Goal: Communication & Community: Answer question/provide support

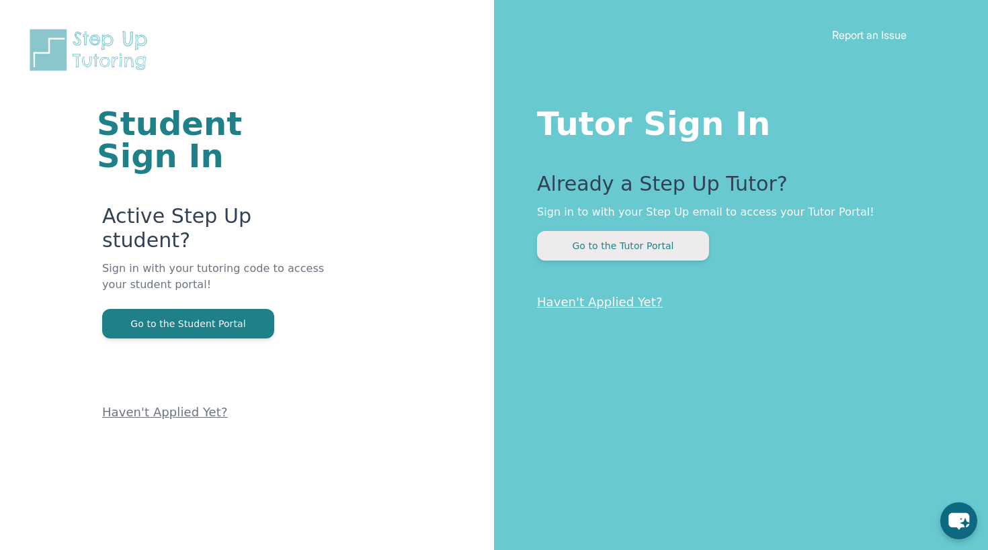
click at [619, 245] on button "Go to the Tutor Portal" at bounding box center [623, 246] width 172 height 30
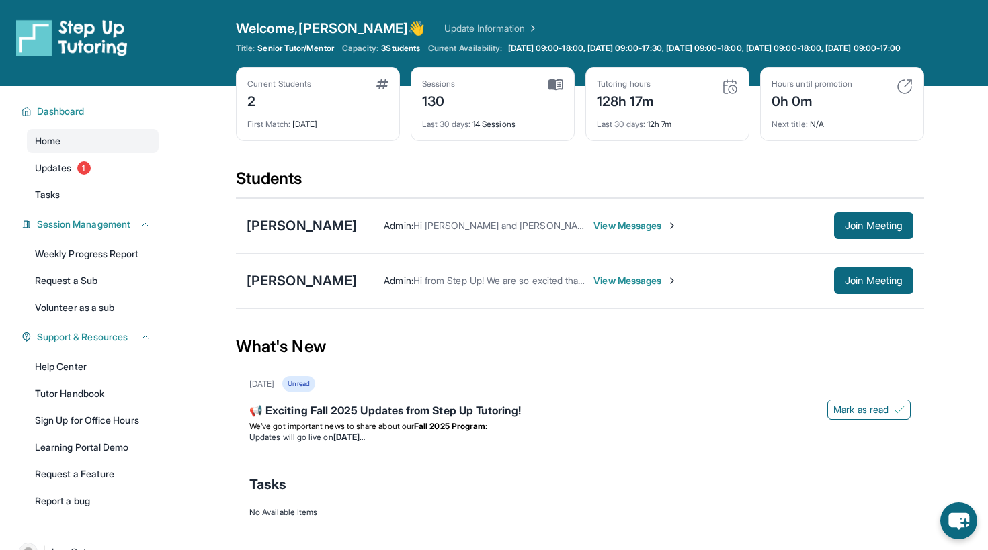
click at [652, 232] on span "View Messages" at bounding box center [635, 225] width 84 height 13
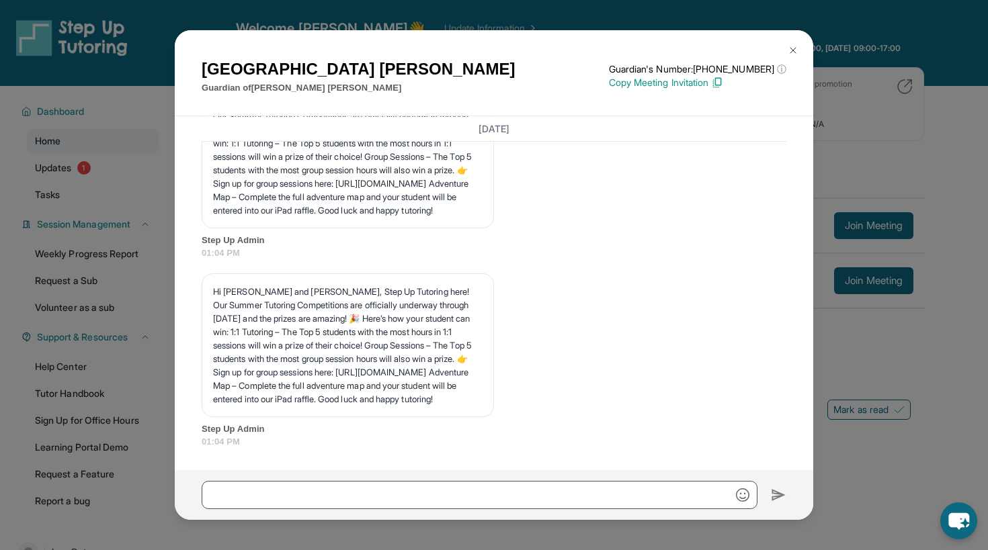
scroll to position [4191, 0]
click at [885, 139] on div "[PERSON_NAME] Guardian of [PERSON_NAME] Guardian's Number: [PHONE_NUMBER] ⓘ Thi…" at bounding box center [494, 275] width 988 height 550
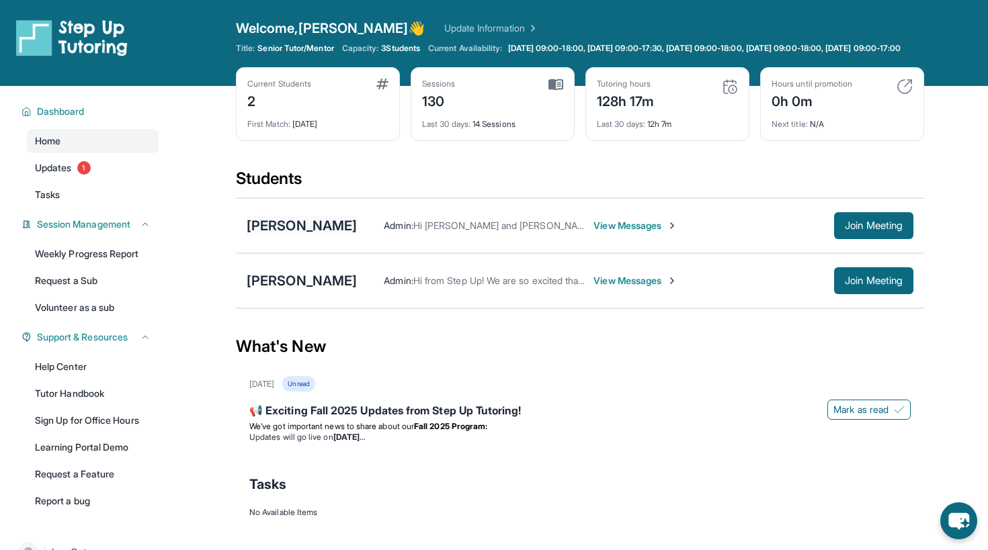
click at [286, 235] on div "[PERSON_NAME]" at bounding box center [302, 225] width 110 height 19
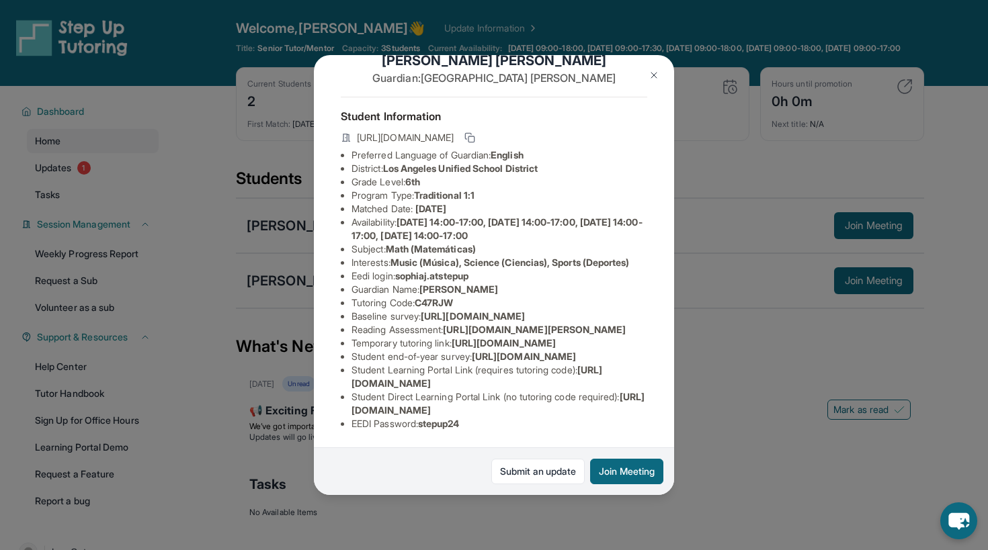
scroll to position [165, 0]
drag, startPoint x: 487, startPoint y: 150, endPoint x: 398, endPoint y: 154, distance: 89.4
click at [398, 269] on li "Eedi login : sophiaj.atstepup" at bounding box center [499, 275] width 296 height 13
copy li "sophiaj.atstepup"
click at [737, 177] on div "[PERSON_NAME] Guardian: [PERSON_NAME] Student Information [URL][DOMAIN_NAME] Pr…" at bounding box center [494, 275] width 988 height 550
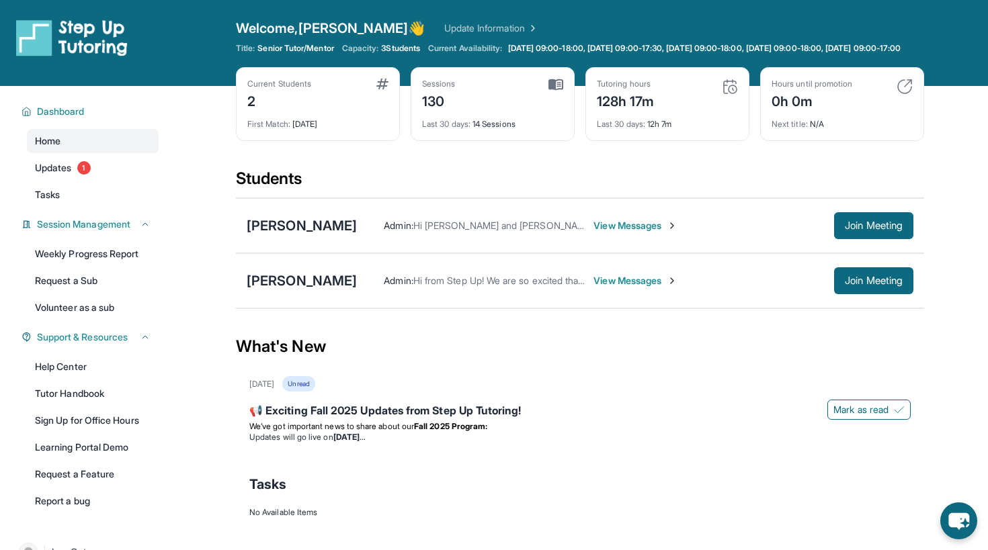
click at [899, 251] on div "[PERSON_NAME] Admin : Hi [PERSON_NAME] and [PERSON_NAME], Step Up Tutoring here…" at bounding box center [580, 225] width 688 height 55
click at [879, 230] on span "Join Meeting" at bounding box center [873, 226] width 58 height 8
click at [877, 239] on button "Join Meeting" at bounding box center [873, 225] width 79 height 27
